Goal: Subscribe to service/newsletter

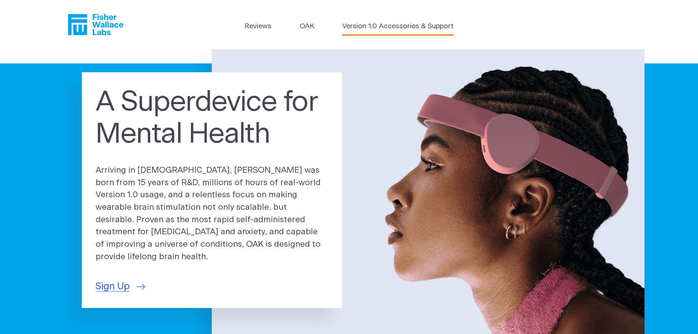
click at [380, 29] on link "Version 1.0 Accessories & Support" at bounding box center [397, 26] width 111 height 11
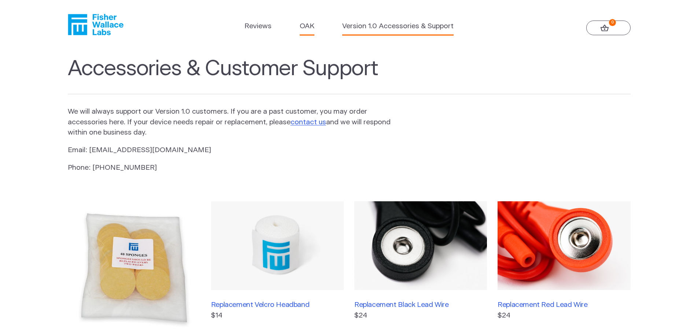
click at [307, 26] on link "OAK" at bounding box center [307, 26] width 15 height 11
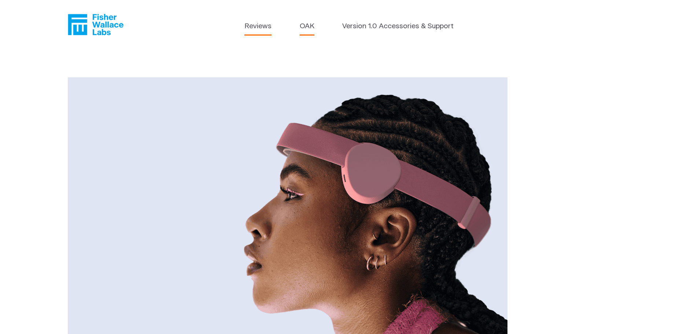
click at [255, 27] on link "Reviews" at bounding box center [258, 26] width 27 height 11
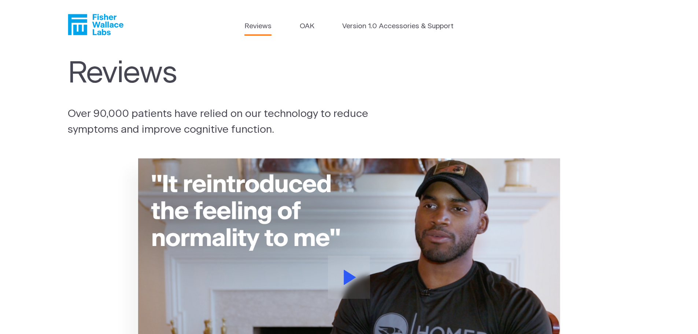
click at [98, 22] on icon "Fisher Wallace" at bounding box center [96, 24] width 56 height 21
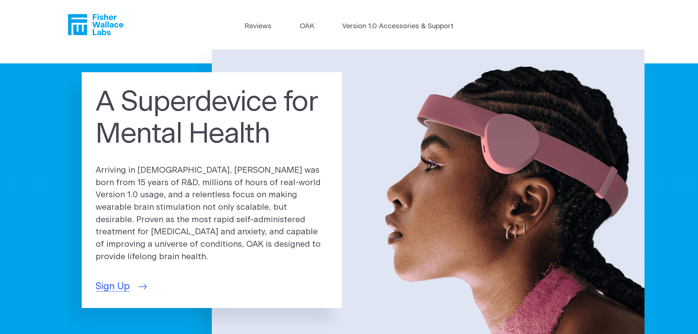
click at [114, 283] on span "Sign Up" at bounding box center [113, 286] width 34 height 14
